Goal: Task Accomplishment & Management: Use online tool/utility

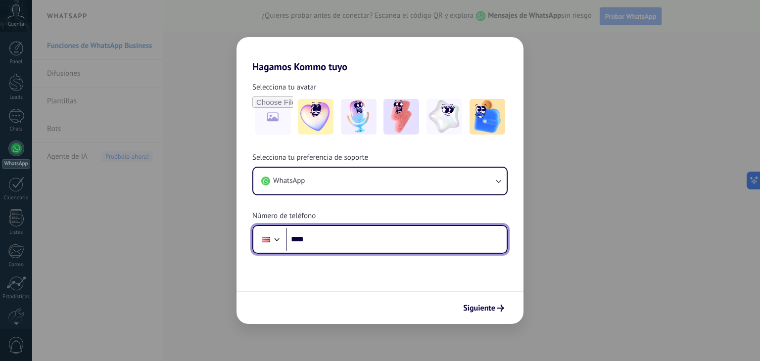
click at [363, 241] on input "****" at bounding box center [396, 239] width 221 height 23
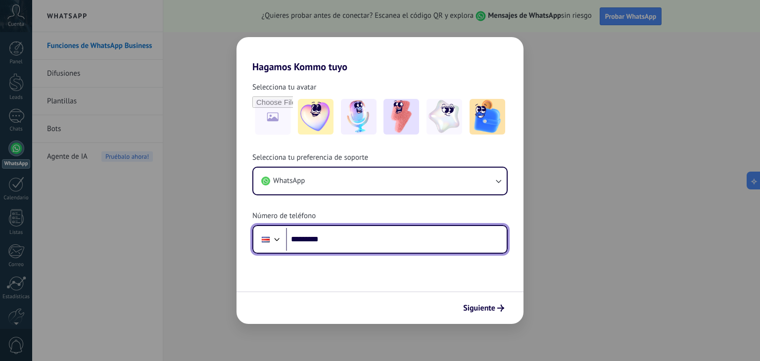
click at [348, 240] on input "*********" at bounding box center [396, 239] width 221 height 23
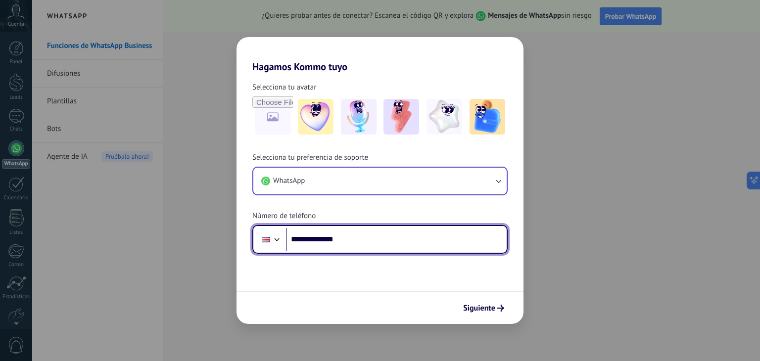
type input "**********"
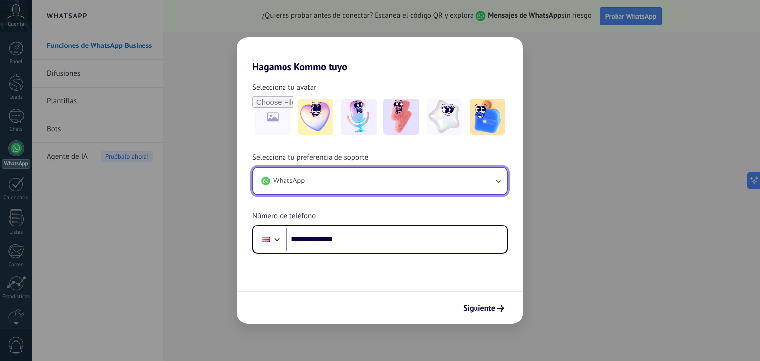
click at [473, 183] on button "WhatsApp" at bounding box center [379, 181] width 253 height 27
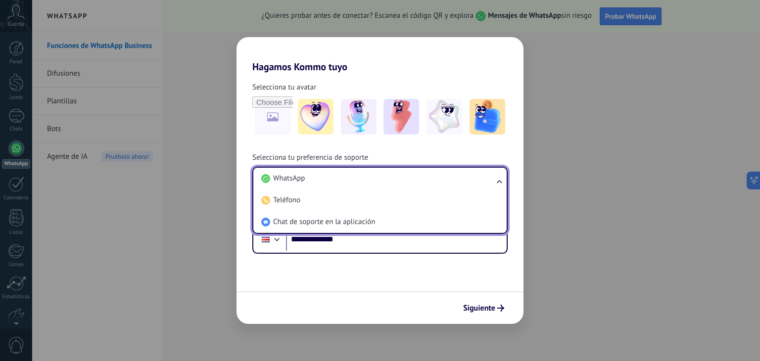
click at [473, 183] on li "WhatsApp" at bounding box center [377, 179] width 241 height 22
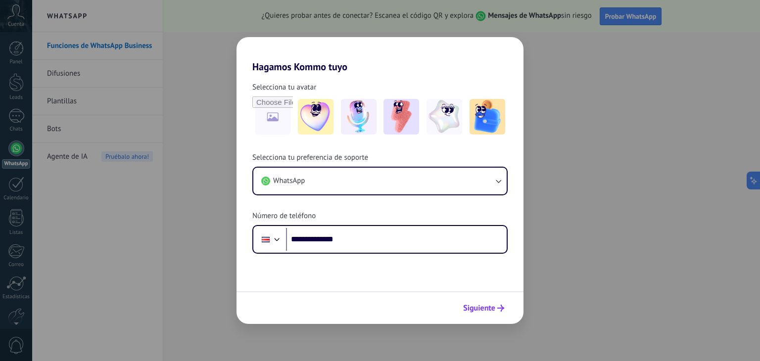
click at [483, 310] on span "Siguiente" at bounding box center [479, 308] width 32 height 7
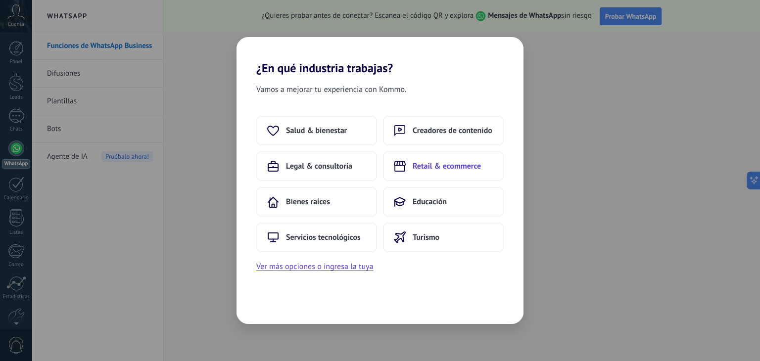
click at [461, 167] on span "Retail & ecommerce" at bounding box center [447, 166] width 68 height 10
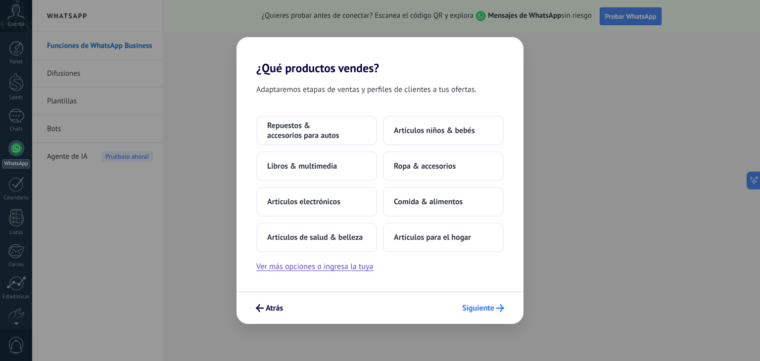
click at [482, 305] on span "Siguiente" at bounding box center [478, 308] width 32 height 7
click at [428, 207] on button "Comida & alimentos" at bounding box center [443, 202] width 121 height 30
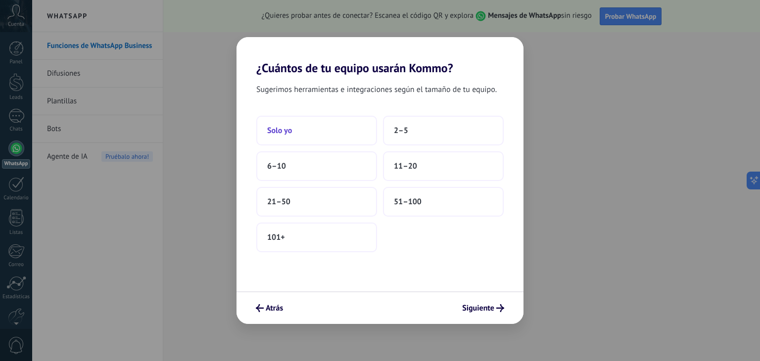
click at [309, 142] on button "Solo yo" at bounding box center [316, 131] width 121 height 30
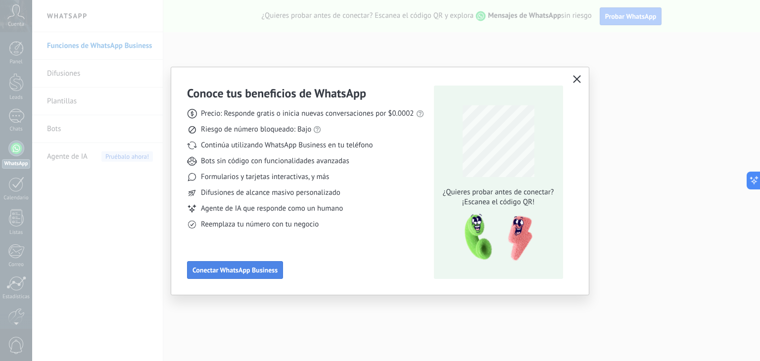
click at [249, 267] on span "Conectar WhatsApp Business" at bounding box center [234, 270] width 85 height 7
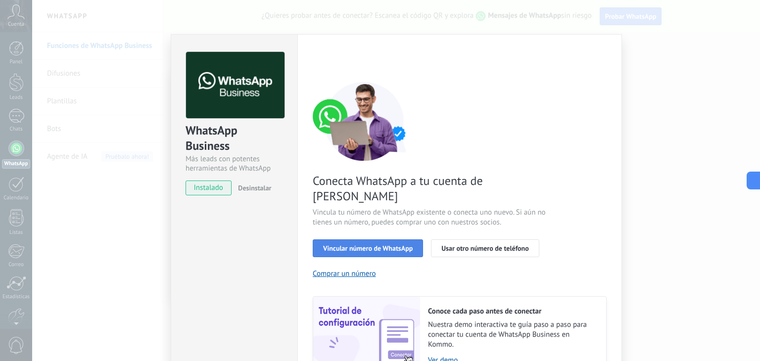
click at [397, 239] on button "Vincular número de WhatsApp" at bounding box center [368, 248] width 110 height 18
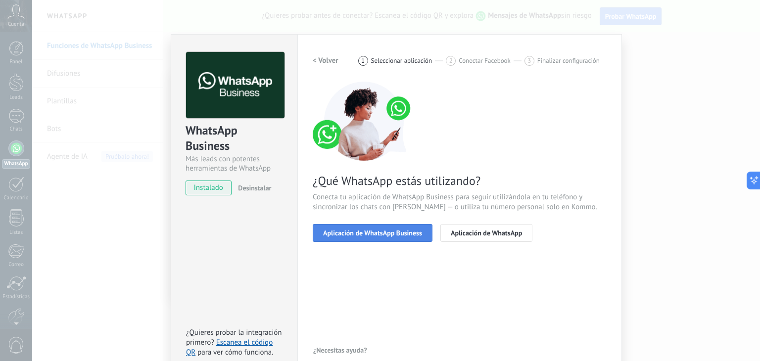
click at [392, 233] on span "Aplicación de WhatsApp Business" at bounding box center [372, 233] width 99 height 7
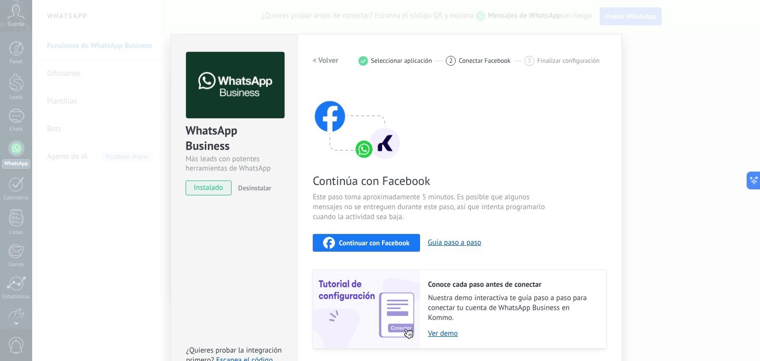
click at [380, 190] on div "Continúa con Facebook Este paso toma aproximadamente 5 minutos. Es posible que …" at bounding box center [460, 215] width 294 height 267
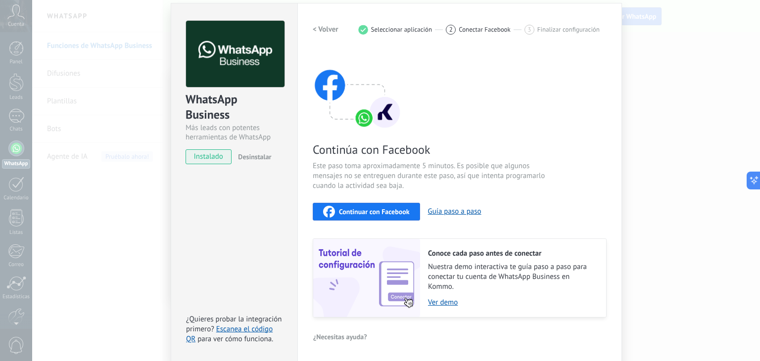
click at [374, 206] on div "Continuar con Facebook" at bounding box center [366, 212] width 87 height 12
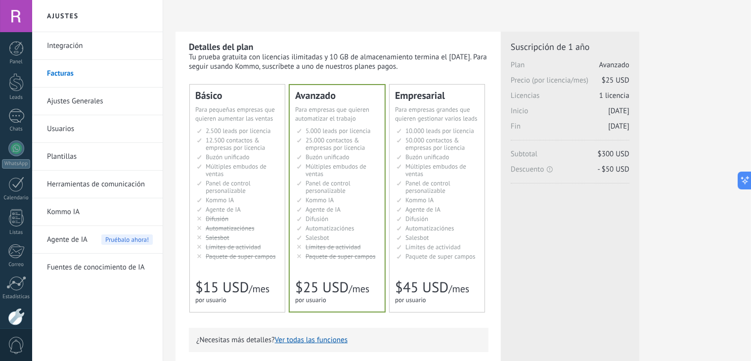
scroll to position [37, 0]
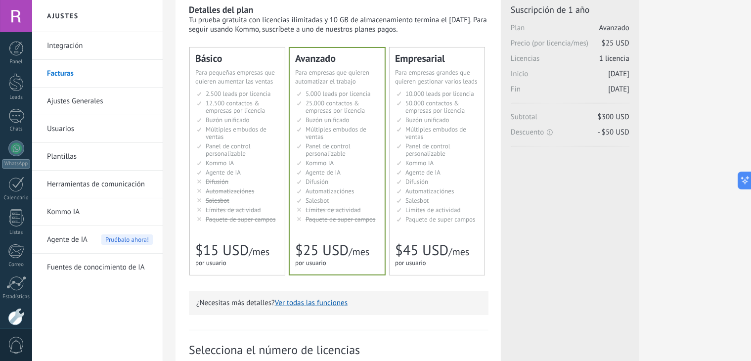
drag, startPoint x: 751, startPoint y: 127, endPoint x: 752, endPoint y: 153, distance: 26.2
click at [751, 153] on html ".abccls-1,.abccls-2{fill-rule:evenodd}.abccls-2{fill:#fff} .abfcls-1{fill:none}…" at bounding box center [375, 143] width 751 height 361
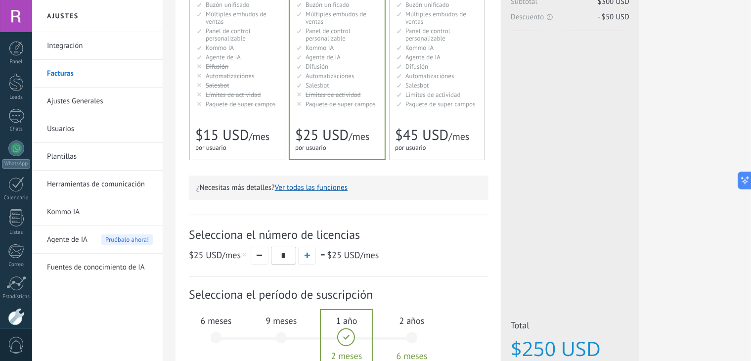
scroll to position [163, 0]
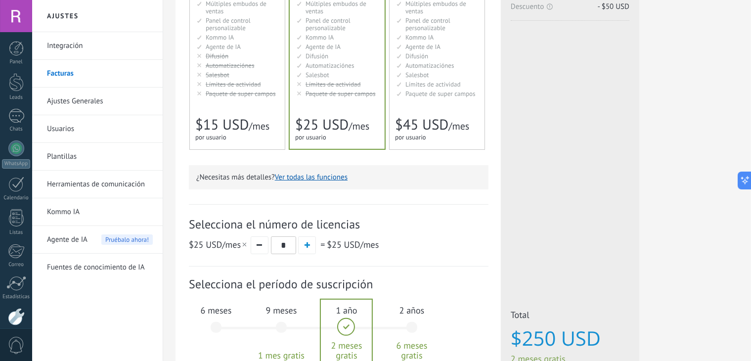
click at [549, 233] on div "Licencias adicionales Plan Avanzado Precio (por licencia/mes) $25 USD Nuevas li…" at bounding box center [570, 141] width 139 height 545
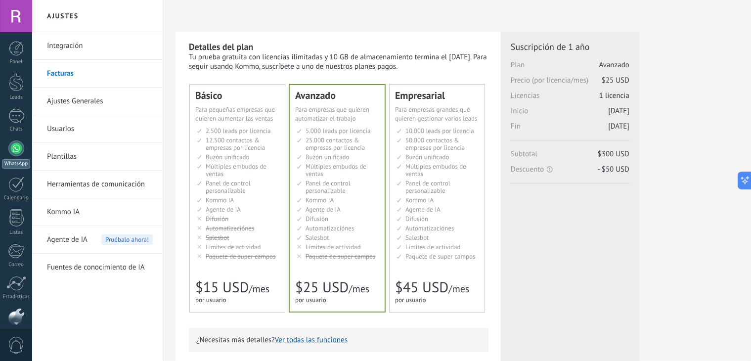
scroll to position [50, 0]
click at [18, 102] on div at bounding box center [16, 99] width 16 height 16
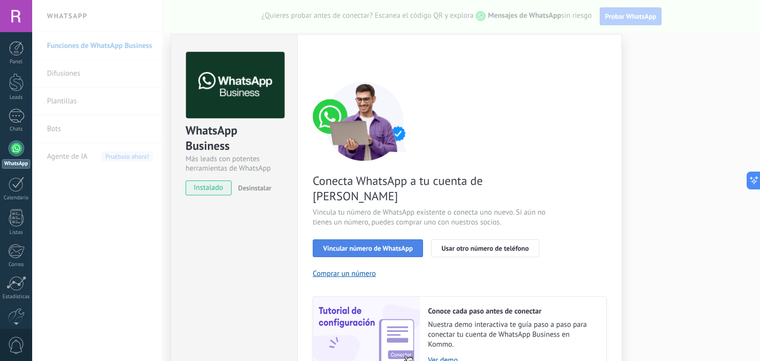
click at [392, 245] on span "Vincular número de WhatsApp" at bounding box center [368, 248] width 90 height 7
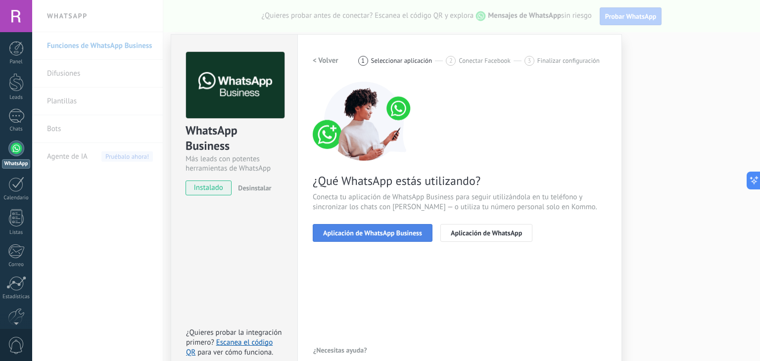
click at [359, 227] on button "Aplicación de WhatsApp Business" at bounding box center [373, 233] width 120 height 18
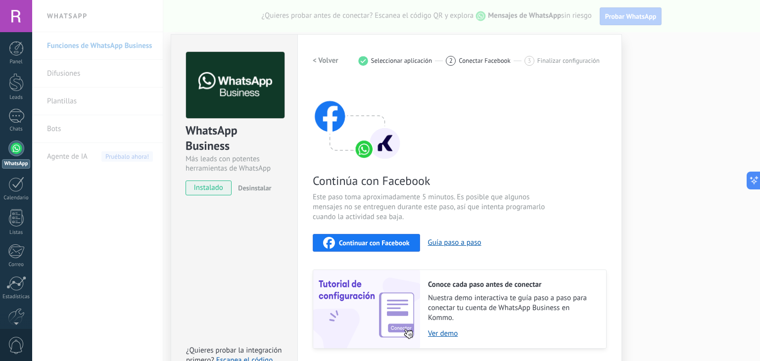
click at [658, 41] on div "WhatsApp Business Más leads con potentes herramientas de WhatsApp instalado Des…" at bounding box center [396, 180] width 728 height 361
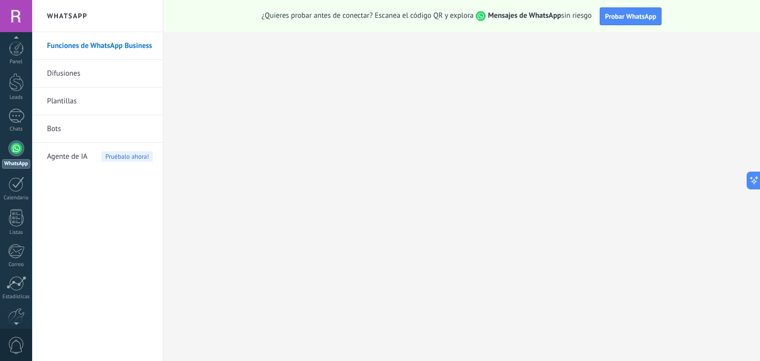
scroll to position [4, 0]
click at [15, 11] on div at bounding box center [16, 16] width 32 height 32
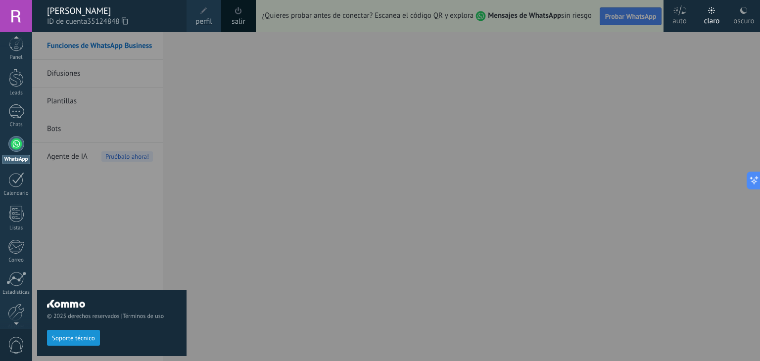
click at [244, 18] on link "salir" at bounding box center [238, 21] width 13 height 11
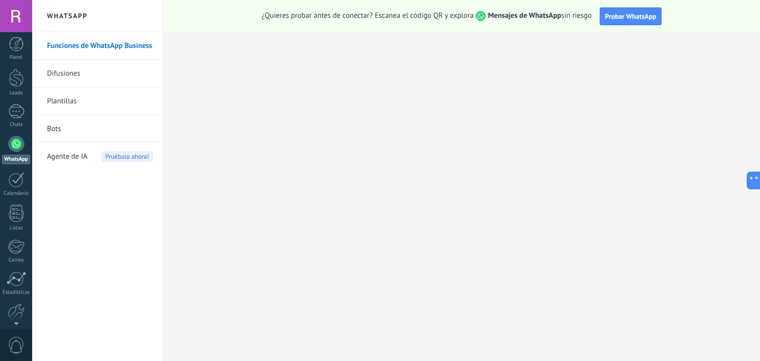
scroll to position [0, 0]
